Goal: Navigation & Orientation: Find specific page/section

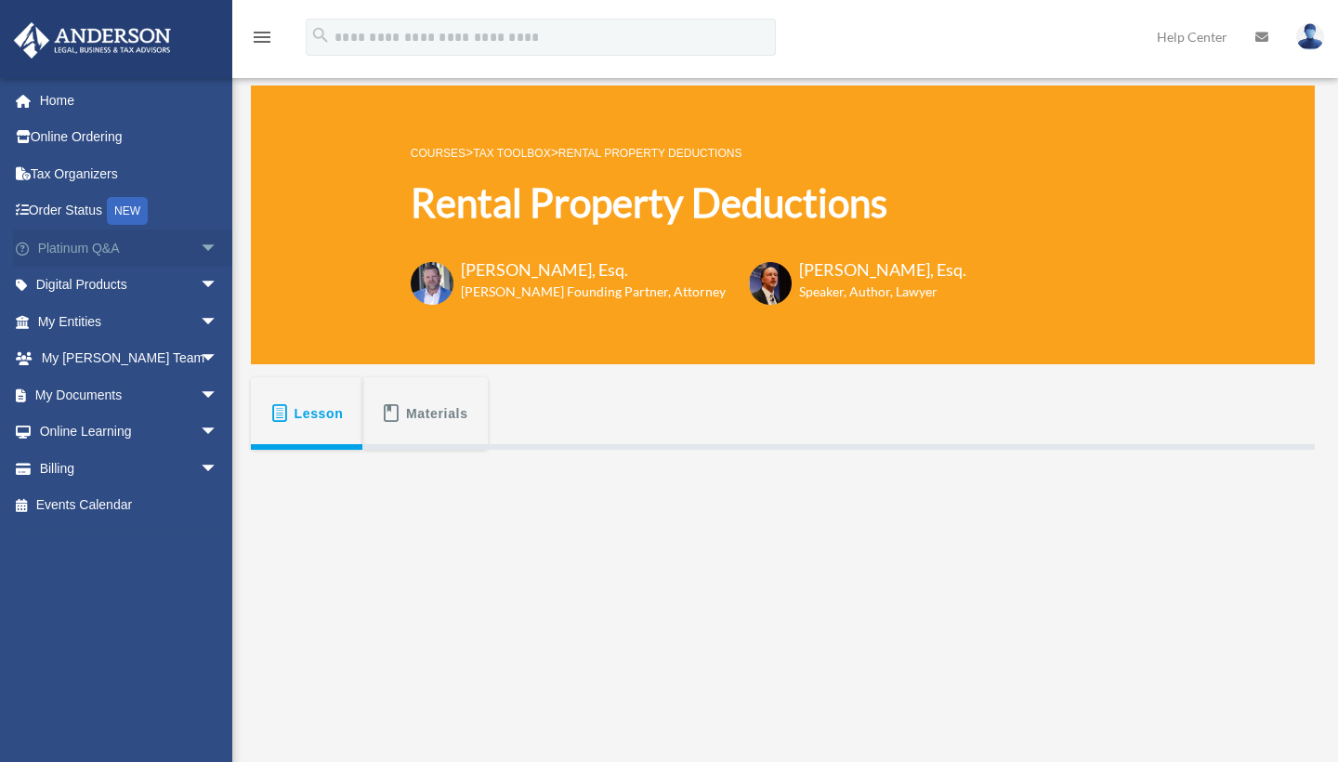
click at [200, 250] on span "arrow_drop_down" at bounding box center [218, 249] width 37 height 38
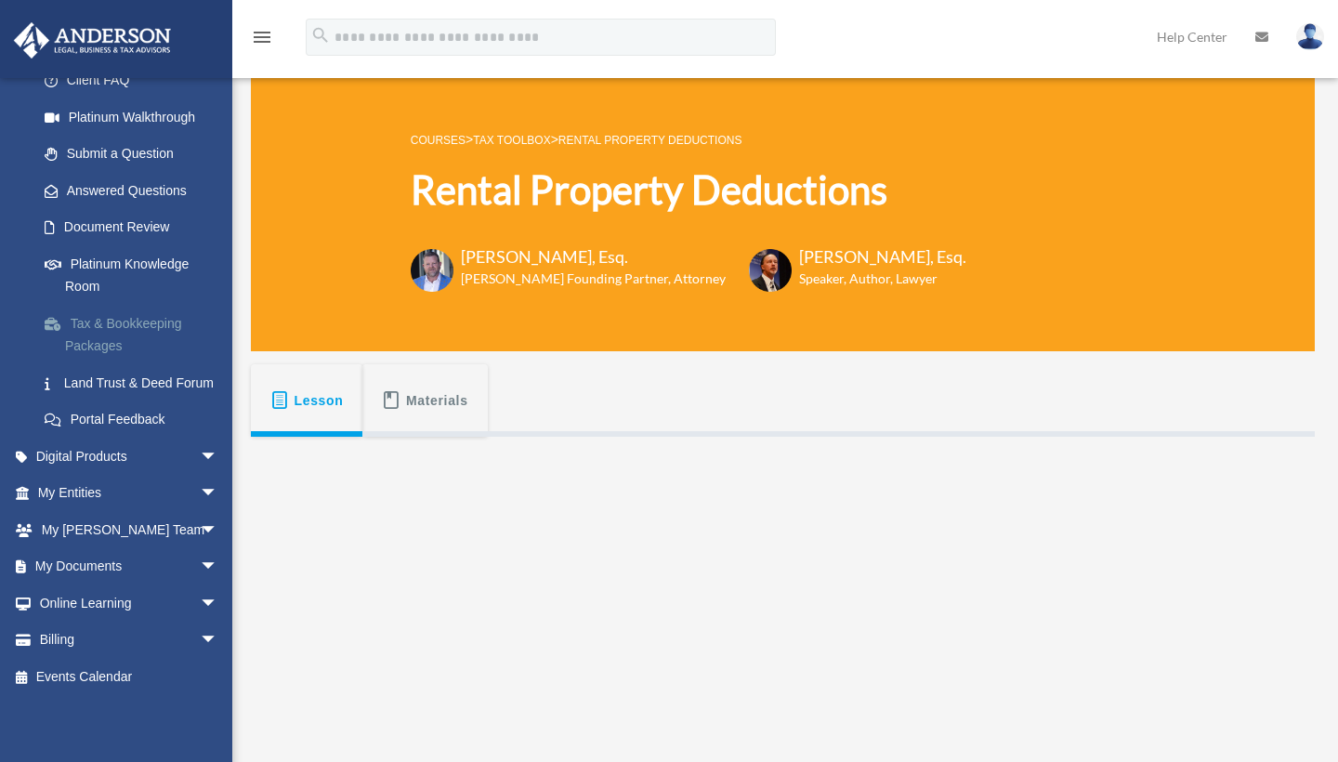
scroll to position [20, 0]
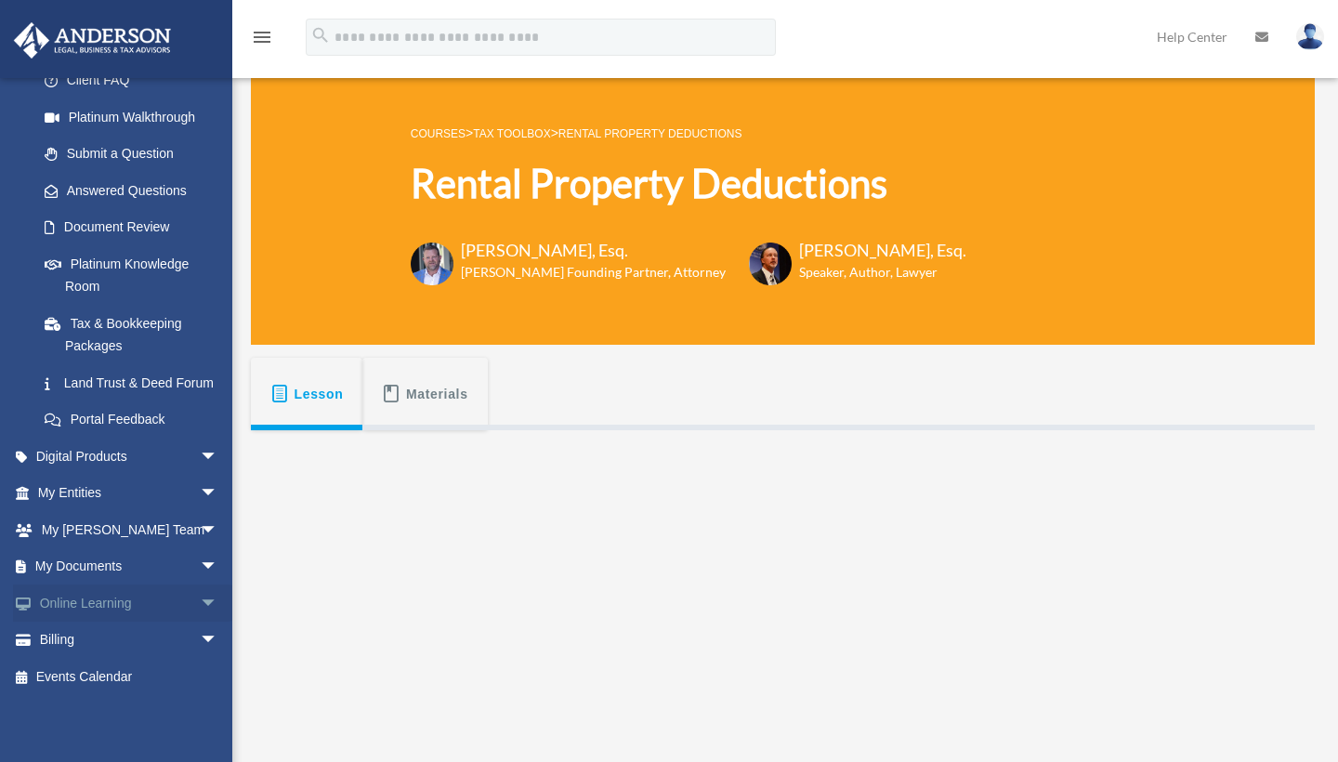
click at [200, 606] on span "arrow_drop_down" at bounding box center [218, 604] width 37 height 38
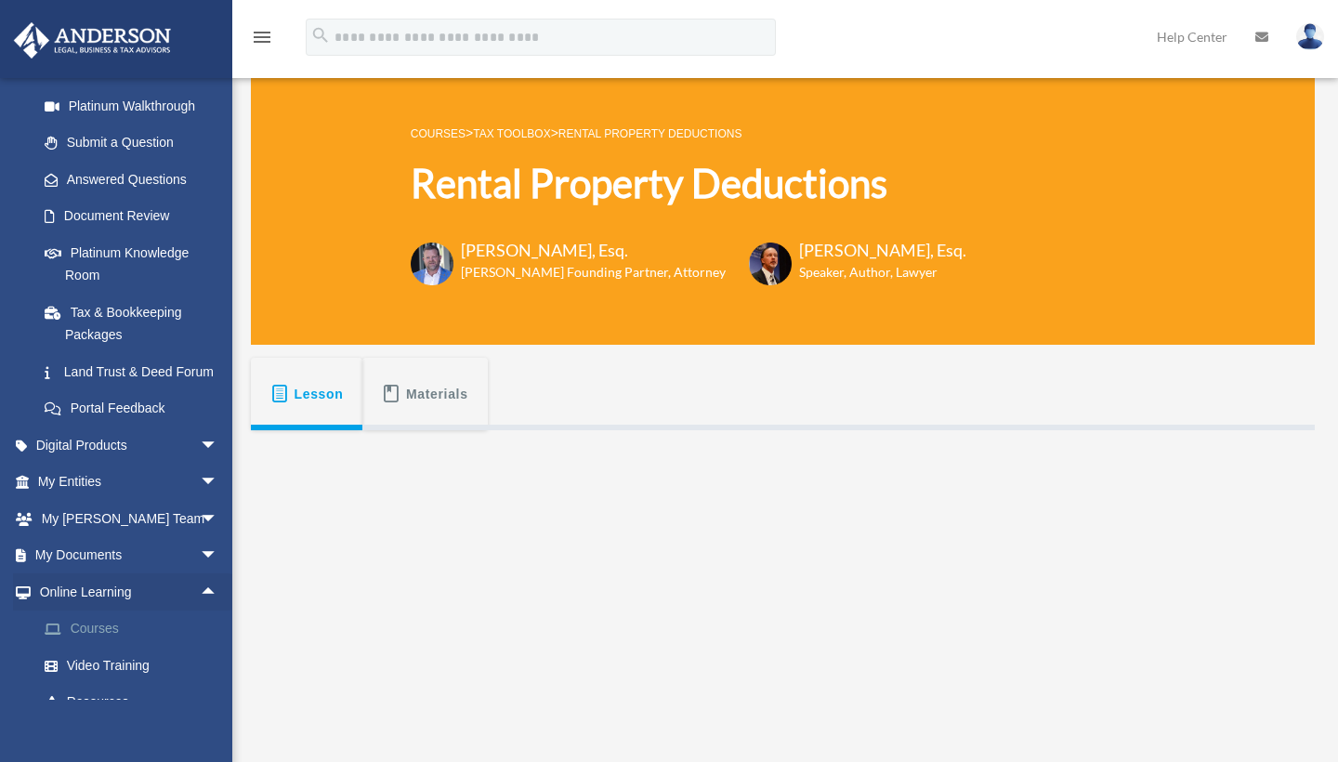
click at [110, 645] on link "Courses" at bounding box center [136, 629] width 220 height 37
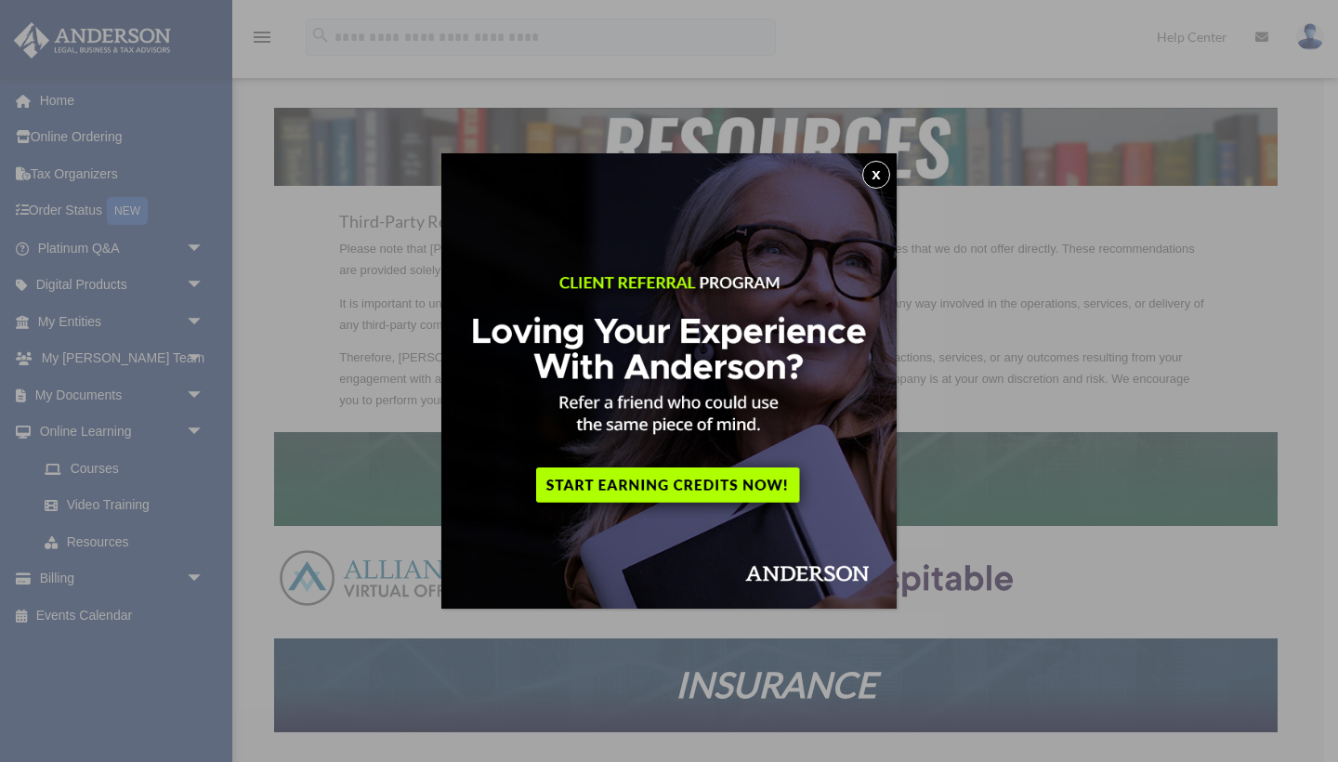
click at [868, 172] on button "x" at bounding box center [876, 175] width 28 height 28
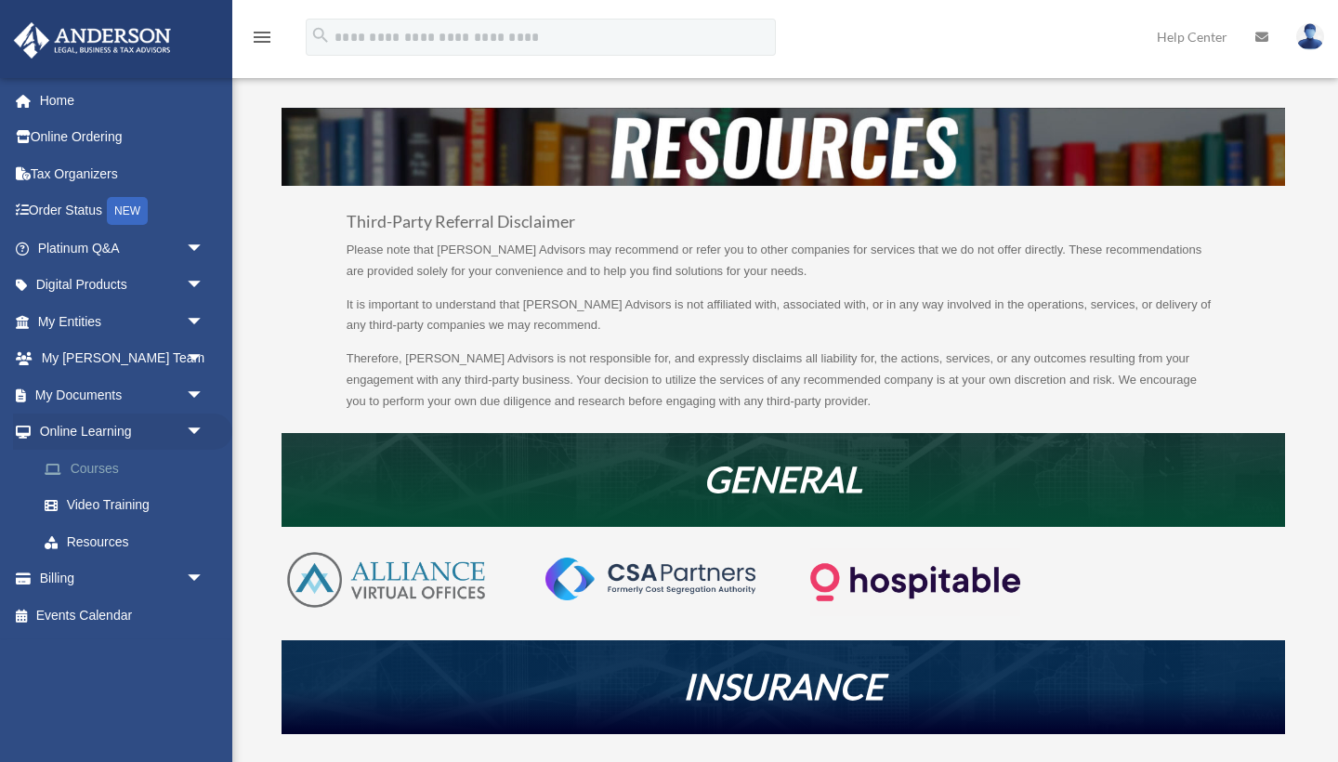
click at [122, 472] on link "Courses" at bounding box center [129, 468] width 206 height 37
click at [110, 462] on link "Courses" at bounding box center [129, 468] width 206 height 37
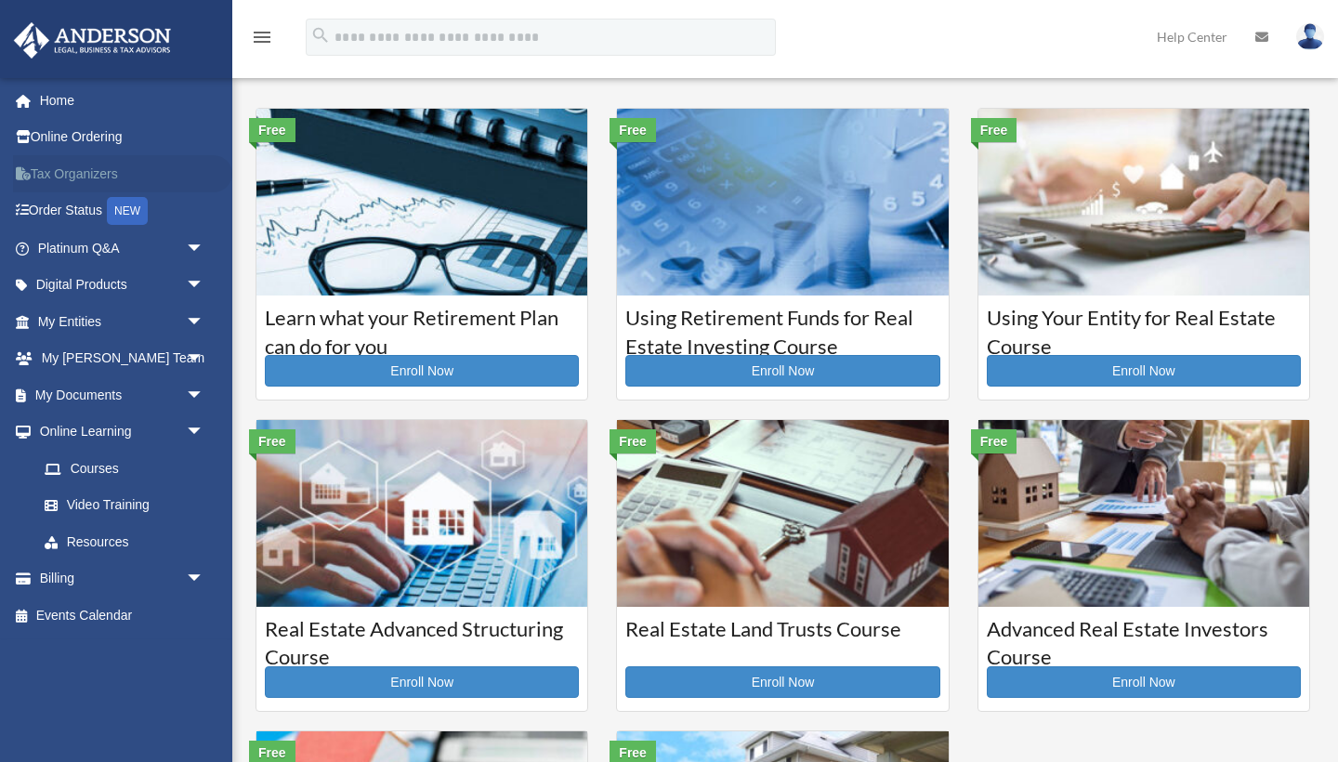
click at [78, 177] on link "Tax Organizers" at bounding box center [122, 173] width 219 height 37
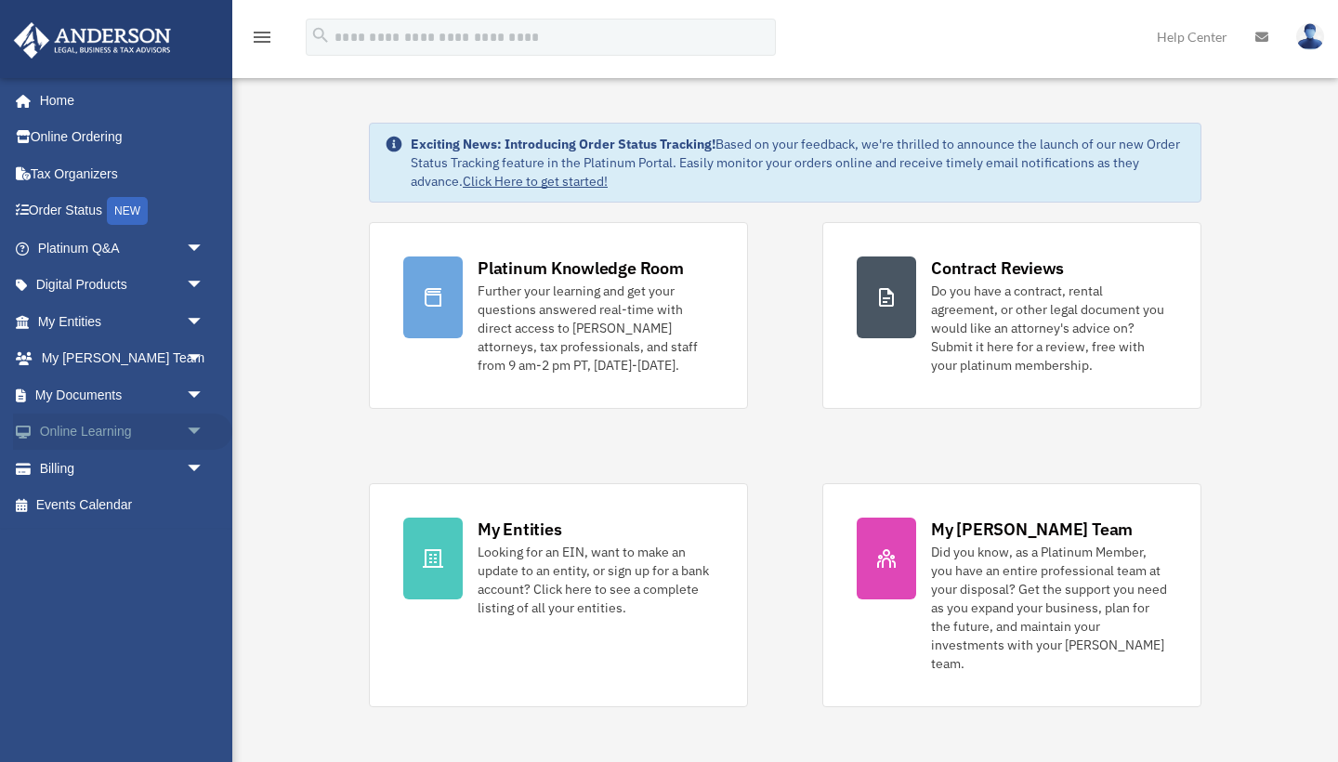
click at [176, 423] on link "Online Learning arrow_drop_down" at bounding box center [122, 432] width 219 height 37
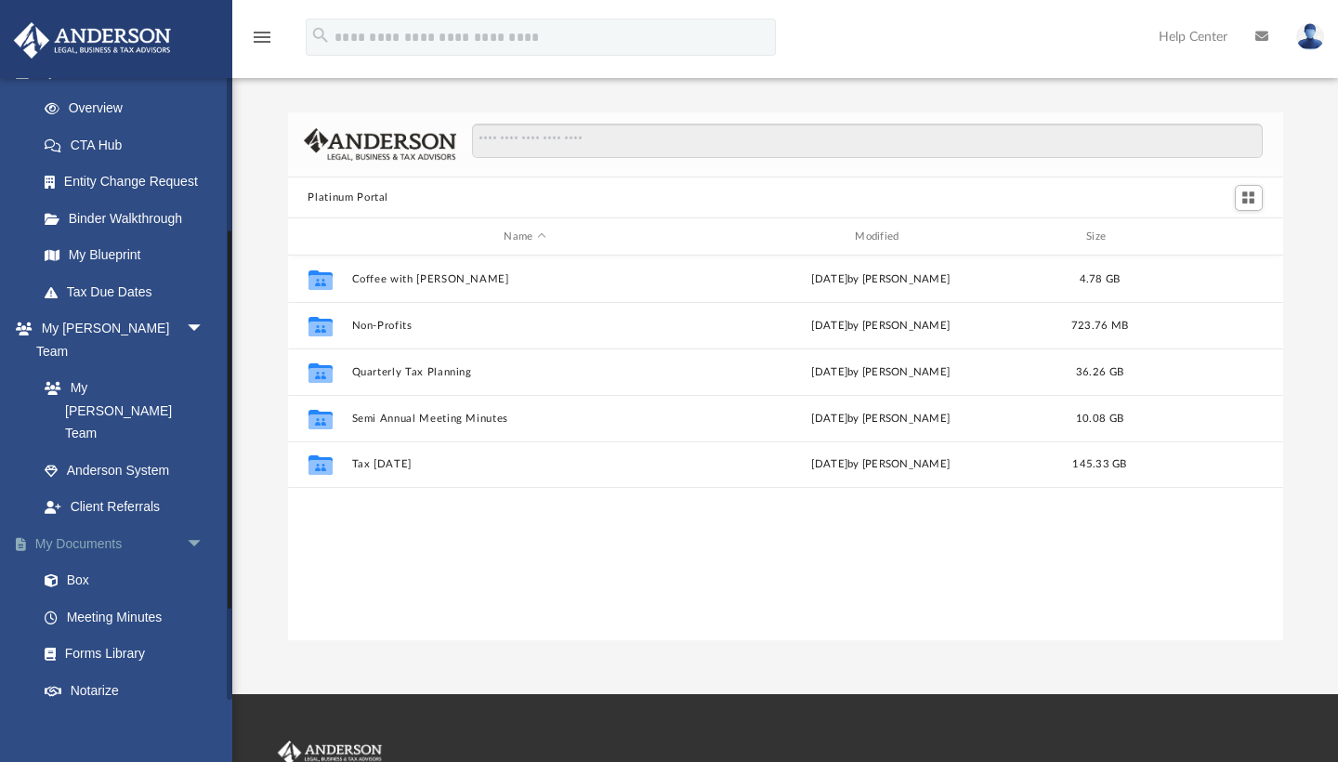
scroll to position [238, 0]
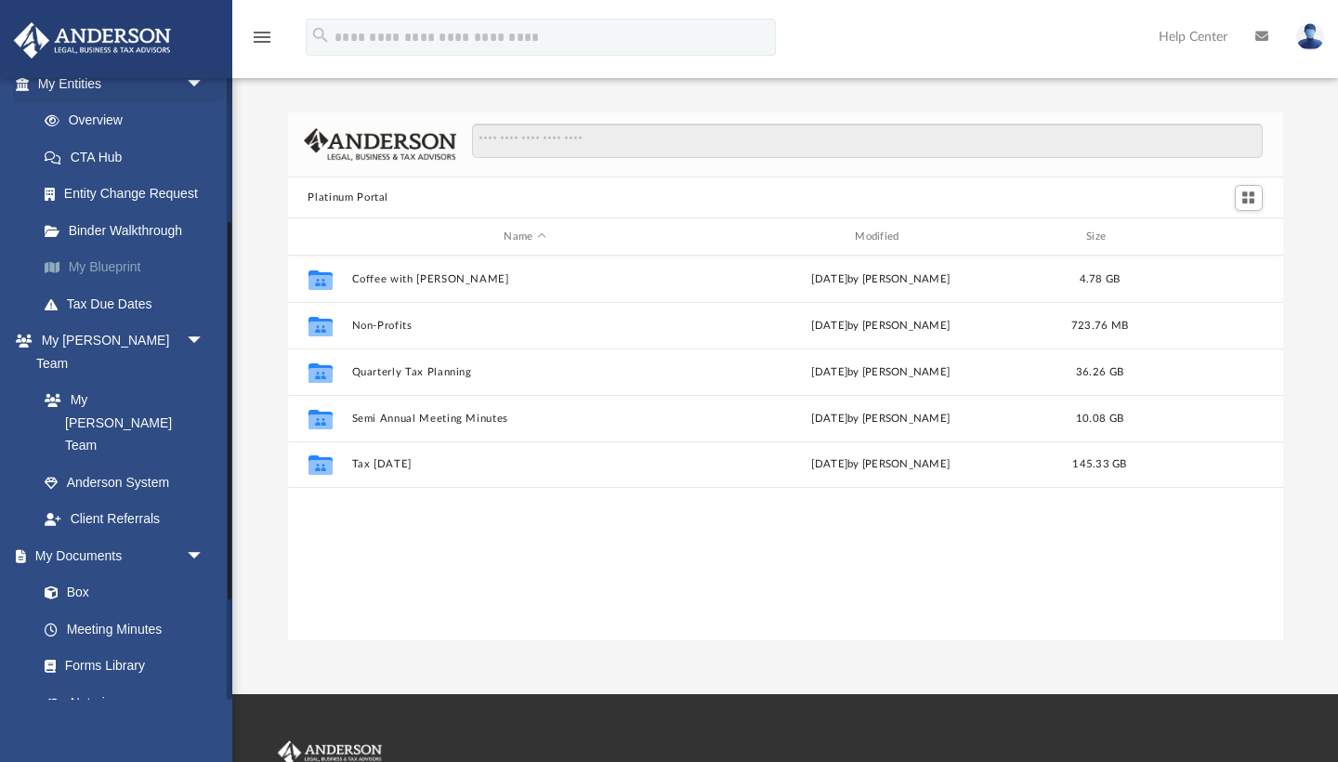
click at [132, 261] on link "My Blueprint" at bounding box center [129, 267] width 206 height 37
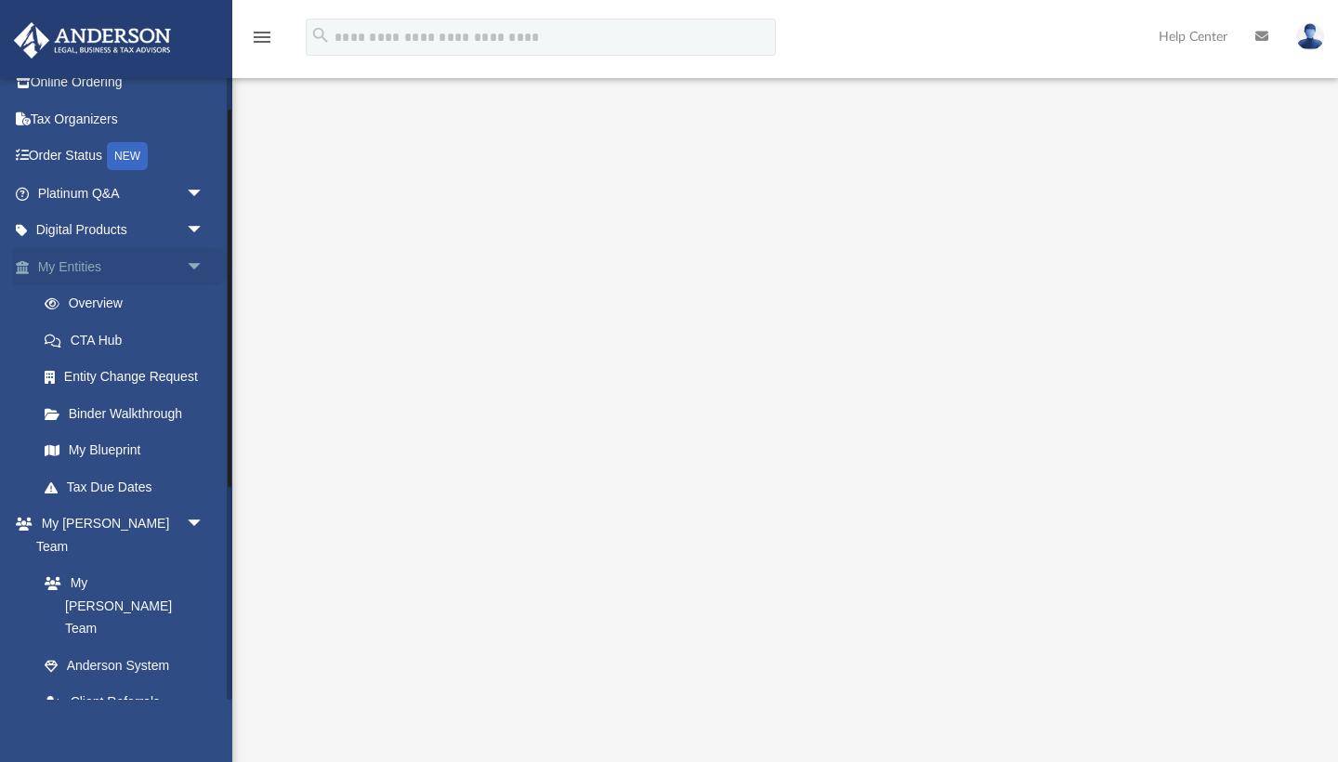
scroll to position [36, 0]
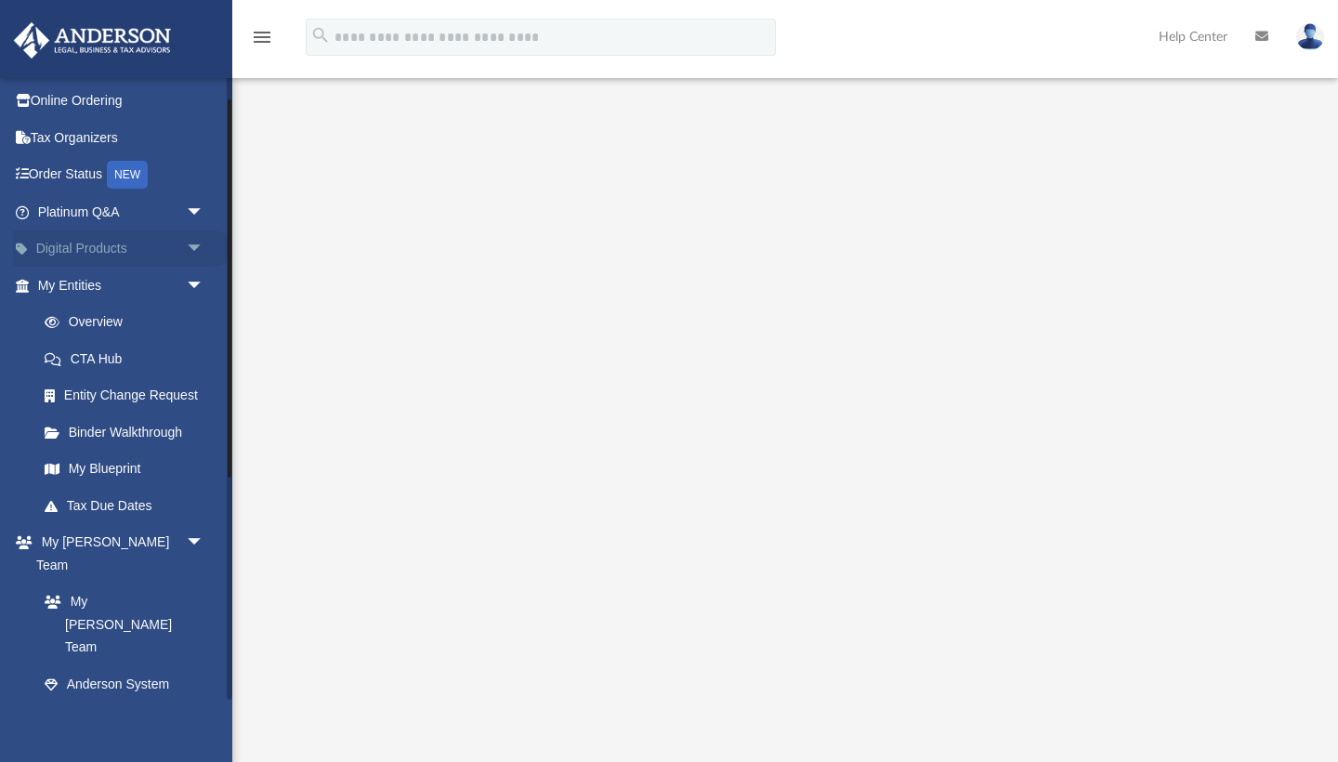
click at [187, 244] on span "arrow_drop_down" at bounding box center [204, 249] width 37 height 38
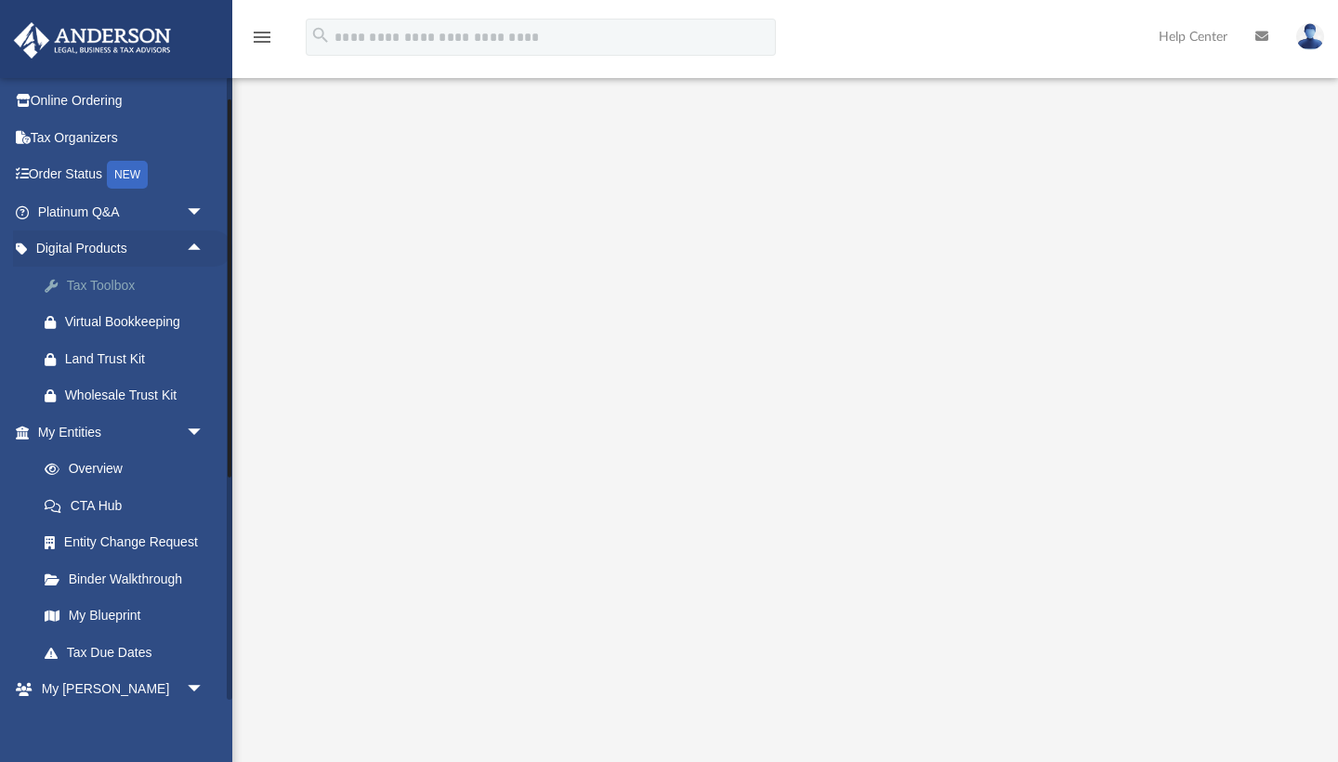
click at [94, 283] on div "Tax Toolbox" at bounding box center [137, 285] width 144 height 23
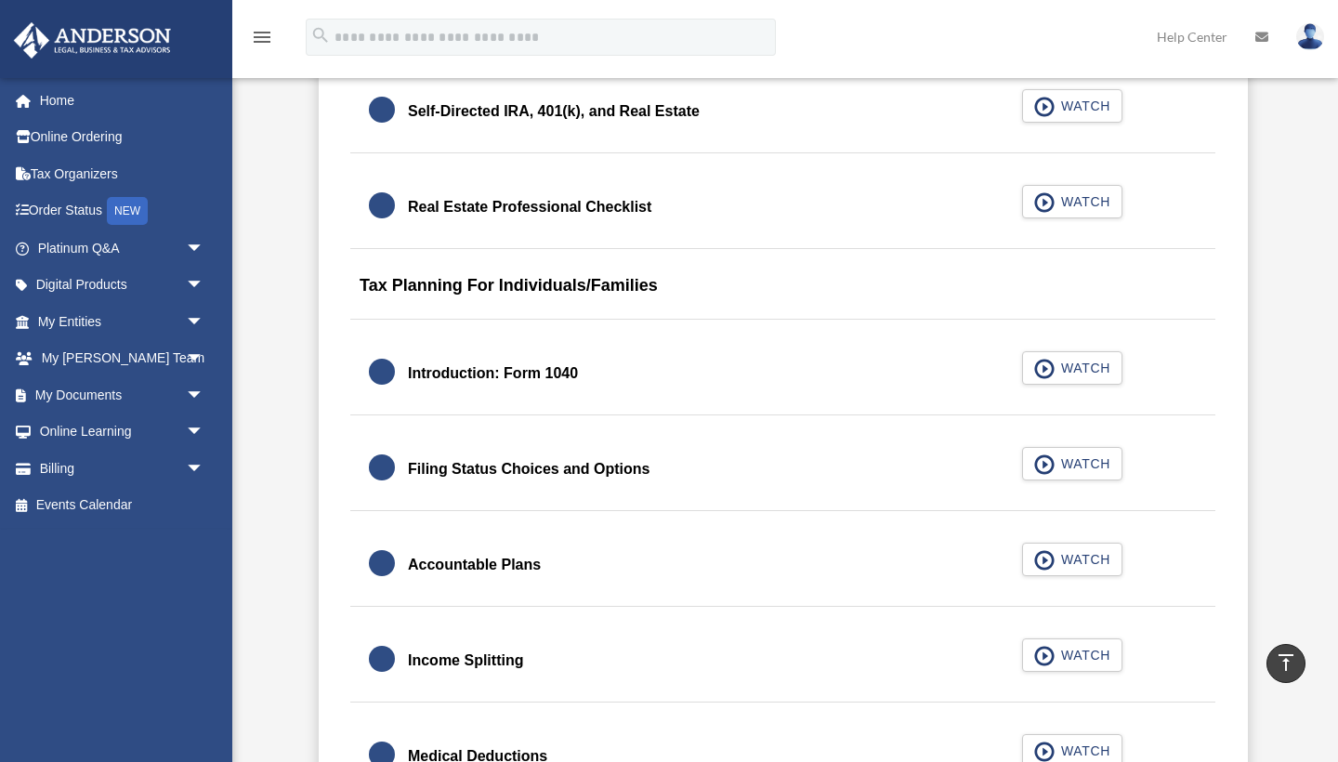
scroll to position [2510, 0]
